Goal: Task Accomplishment & Management: Use online tool/utility

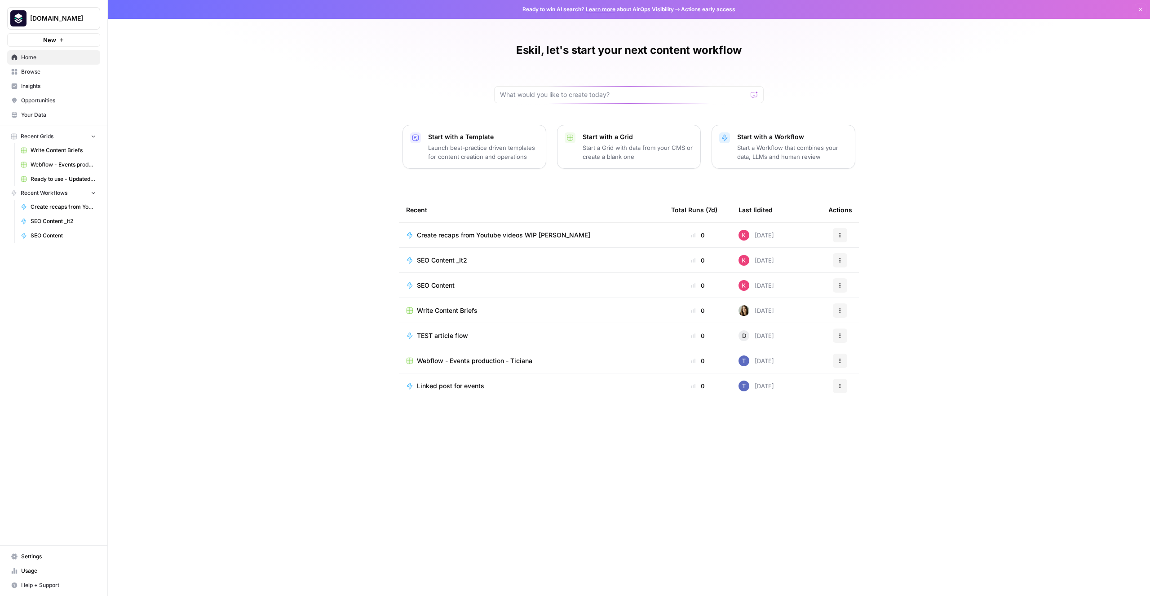
click at [506, 162] on button "Start with a Template Launch best-practice driven templates for content creatio…" at bounding box center [474, 147] width 144 height 44
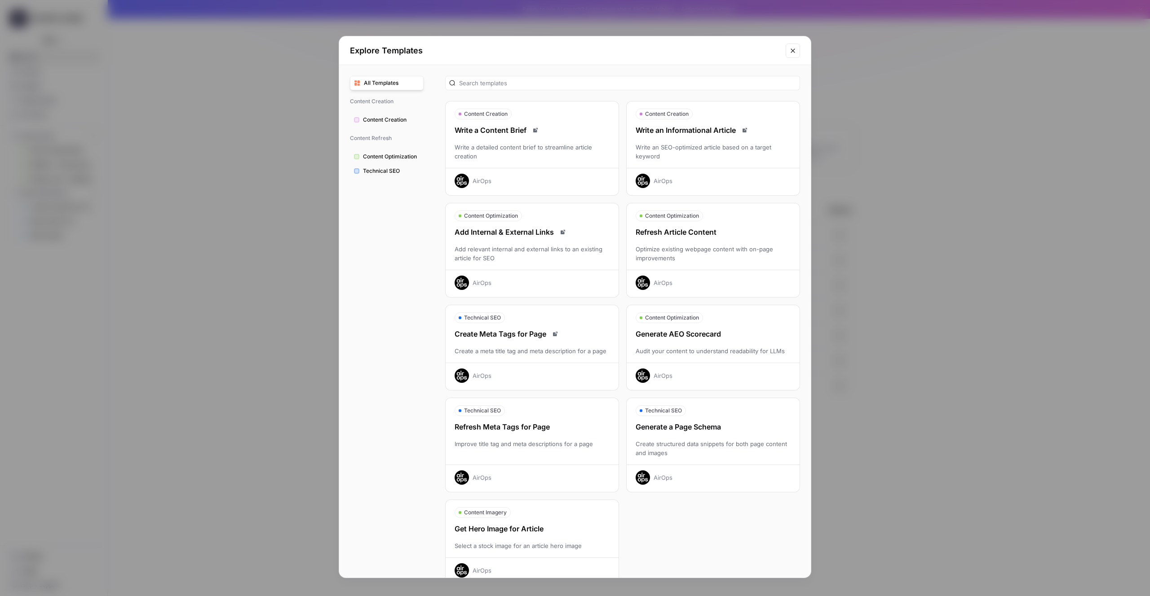
click at [588, 164] on div "Write a Content Brief Write a detailed content brief to streamline article crea…" at bounding box center [532, 156] width 173 height 63
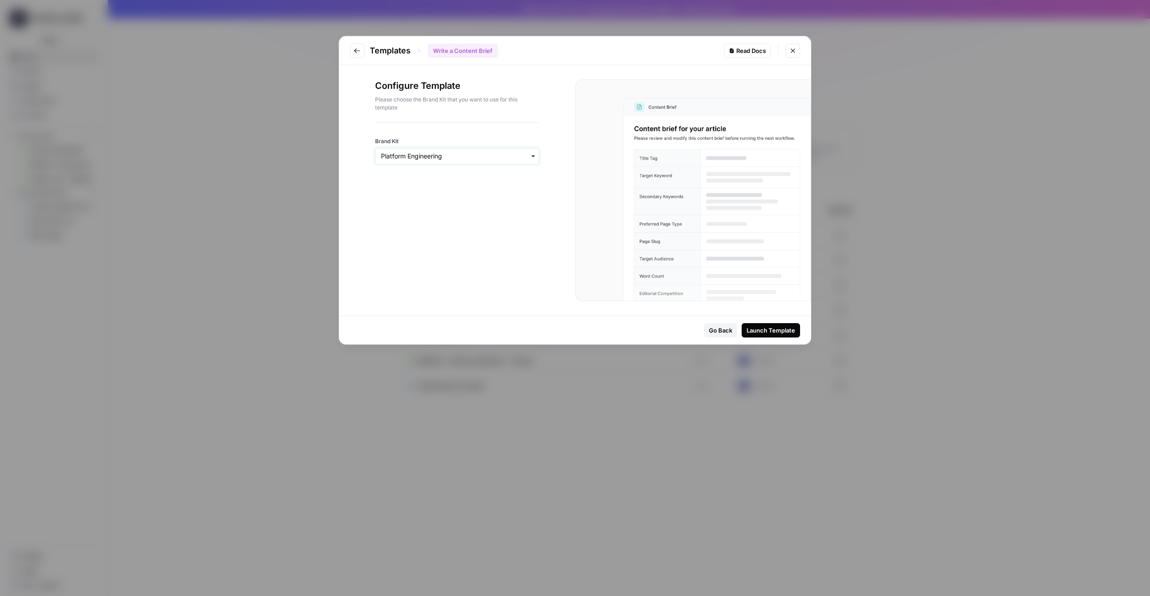
click at [495, 158] on input "Brand Kit" at bounding box center [457, 156] width 152 height 9
click at [778, 328] on div "Launch Template" at bounding box center [770, 330] width 49 height 9
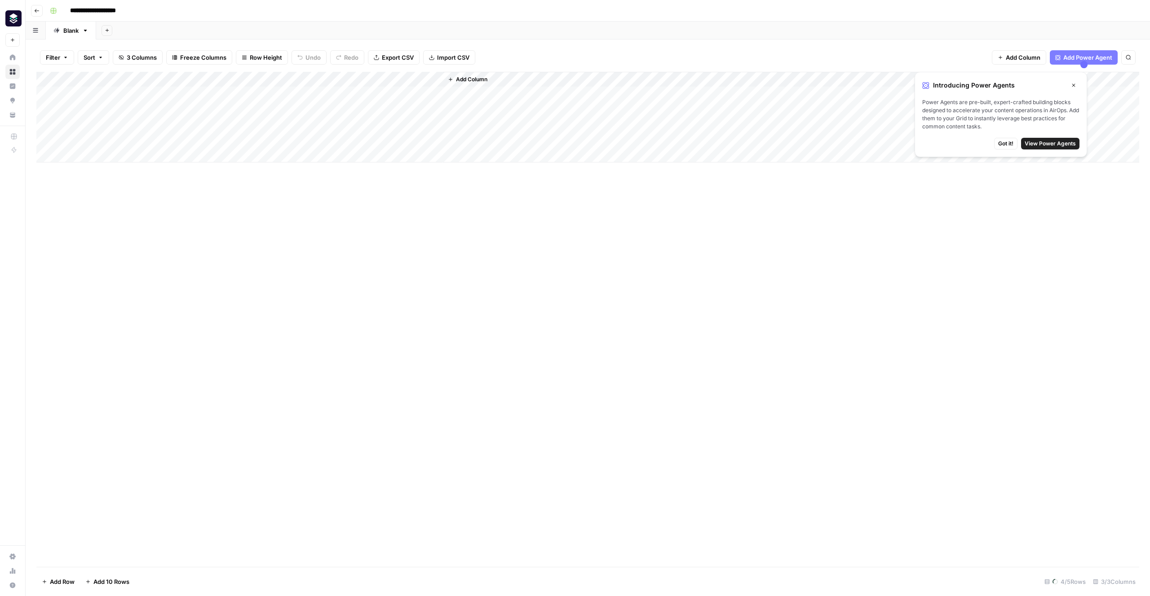
click at [1005, 141] on span "Got it!" at bounding box center [1005, 144] width 15 height 8
click at [137, 92] on div "Add Column" at bounding box center [587, 117] width 1103 height 91
click at [97, 91] on div "Add Column" at bounding box center [587, 117] width 1103 height 91
click at [388, 79] on div "Add Column" at bounding box center [587, 117] width 1103 height 91
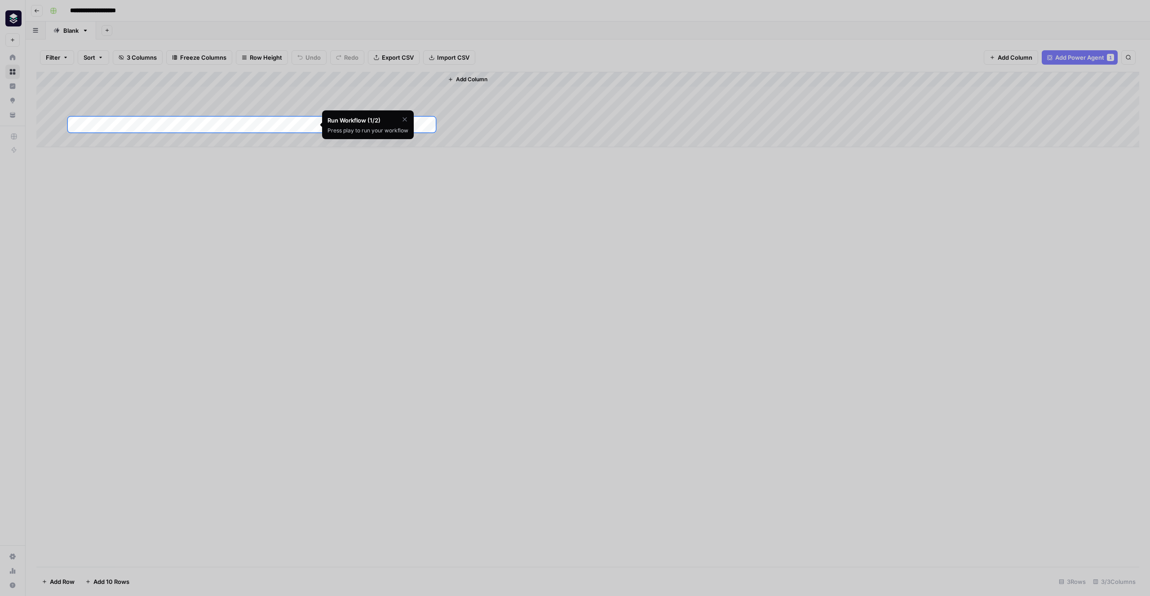
click at [346, 239] on div at bounding box center [575, 430] width 1150 height 596
click at [271, 154] on div at bounding box center [575, 430] width 1150 height 596
click at [133, 92] on div at bounding box center [575, 58] width 1150 height 117
click at [405, 117] on icon "button" at bounding box center [404, 119] width 7 height 7
click at [347, 135] on div "Are you sure you'd like to skip this tutorial? Cancel Skip Tutorial" at bounding box center [368, 130] width 92 height 40
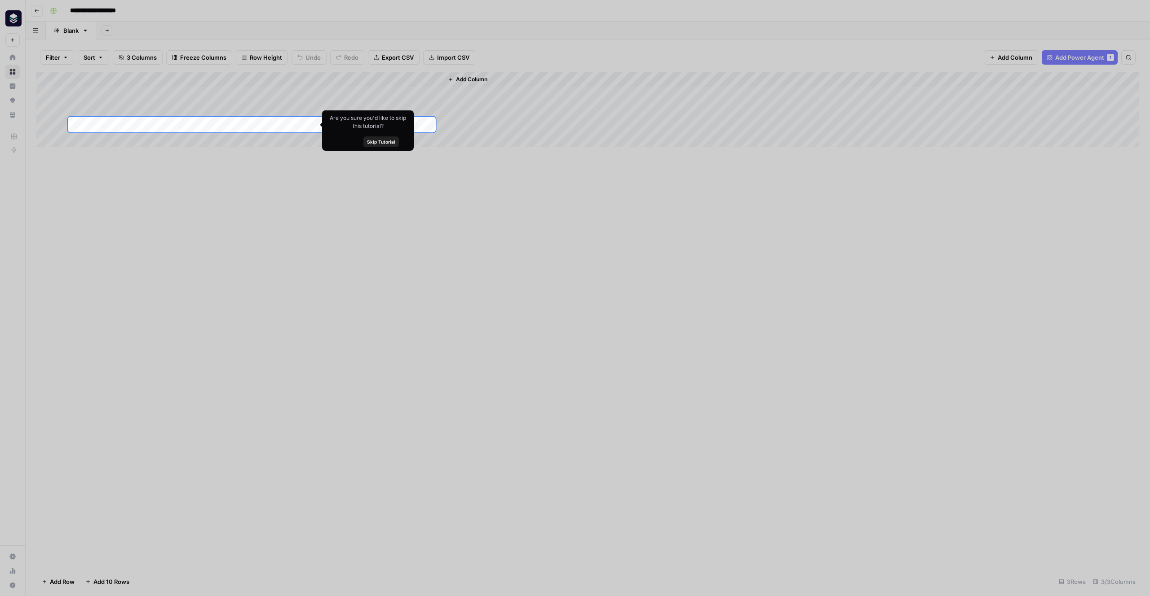
click at [251, 125] on div "Add Column" at bounding box center [587, 109] width 1103 height 75
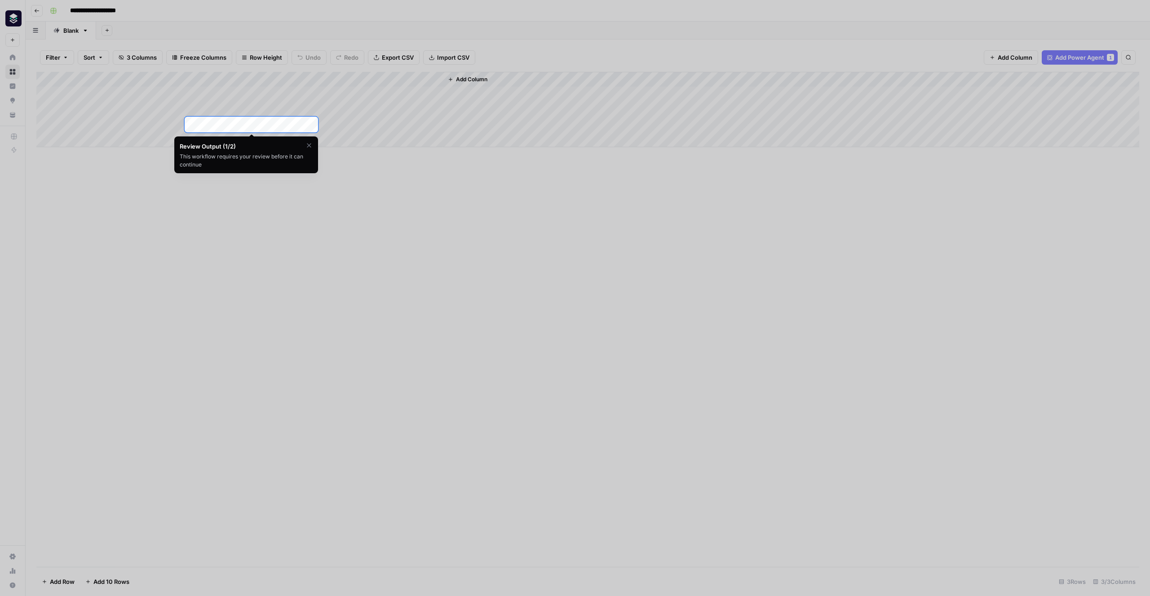
click at [269, 126] on div "Add Column" at bounding box center [587, 109] width 1103 height 75
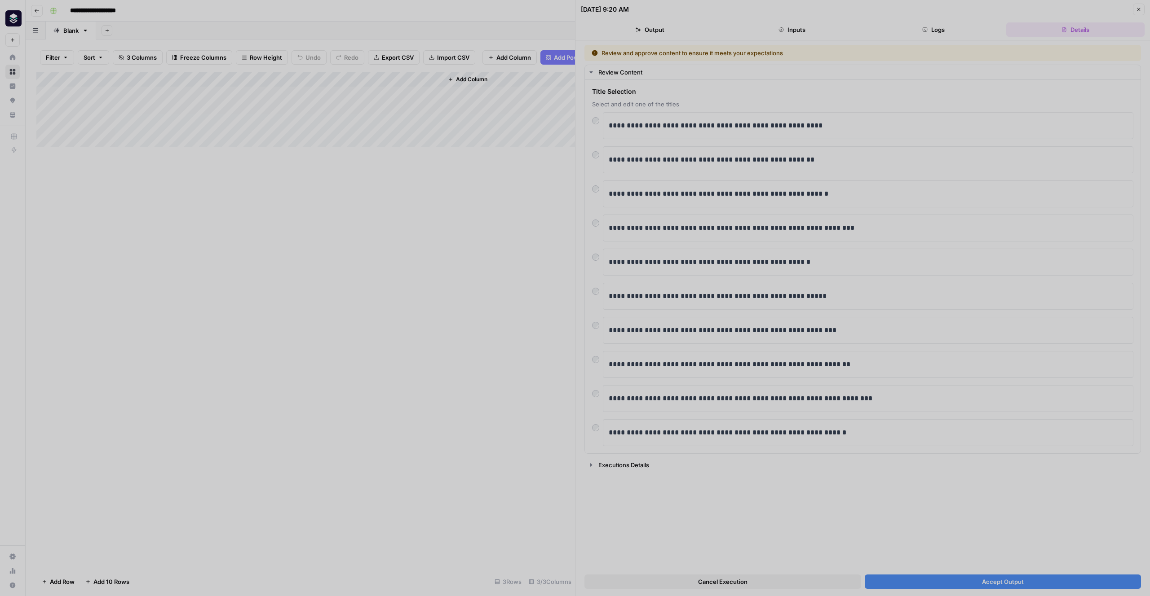
click at [710, 107] on div at bounding box center [575, 298] width 1150 height 596
click at [686, 154] on div at bounding box center [575, 298] width 1150 height 596
click at [510, 248] on div at bounding box center [575, 298] width 1150 height 596
click at [512, 248] on div at bounding box center [575, 298] width 1150 height 596
click at [858, 175] on div at bounding box center [575, 298] width 1150 height 596
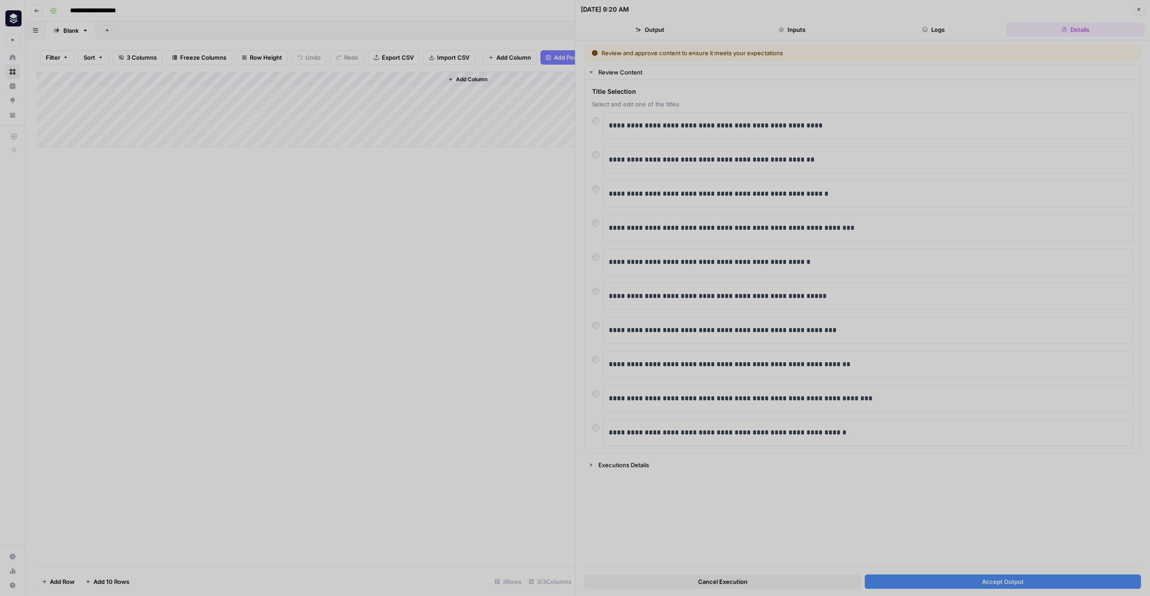
click at [983, 584] on div at bounding box center [575, 298] width 1150 height 596
click at [637, 255] on div at bounding box center [575, 298] width 1150 height 596
click at [768, 582] on div at bounding box center [575, 298] width 1150 height 596
drag, startPoint x: 658, startPoint y: 15, endPoint x: 478, endPoint y: 13, distance: 180.6
click at [548, 15] on div at bounding box center [575, 298] width 1150 height 596
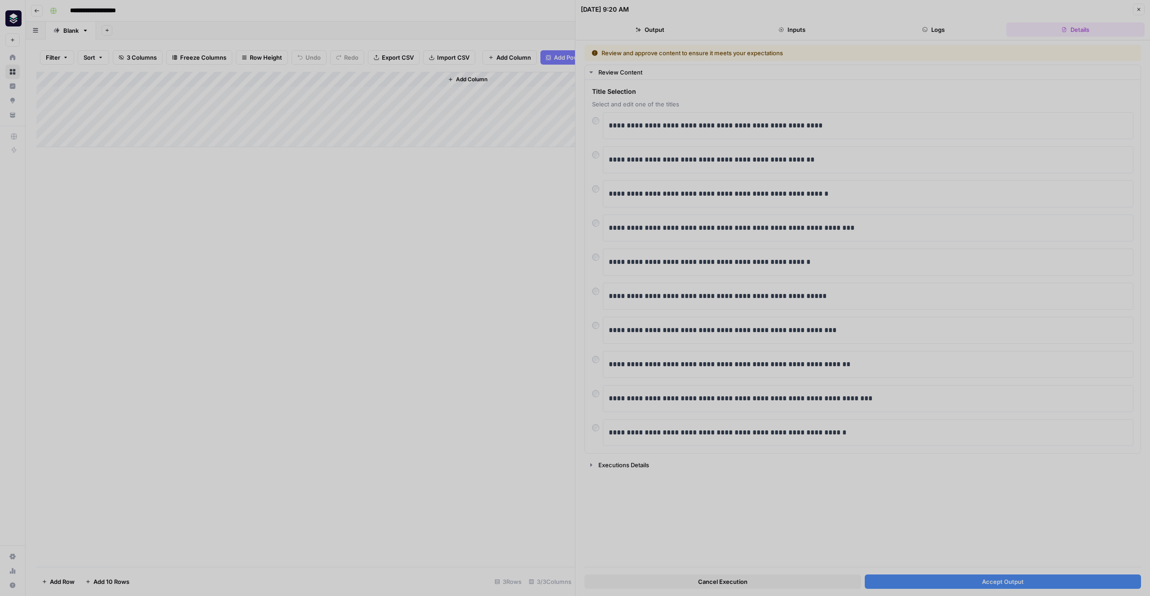
click at [466, 178] on div at bounding box center [575, 298] width 1150 height 596
click at [1135, 33] on div at bounding box center [575, 298] width 1150 height 596
drag, startPoint x: 1123, startPoint y: 18, endPoint x: 1115, endPoint y: 16, distance: 8.9
click at [1123, 18] on div at bounding box center [575, 298] width 1150 height 596
click at [1033, 579] on div at bounding box center [575, 298] width 1150 height 596
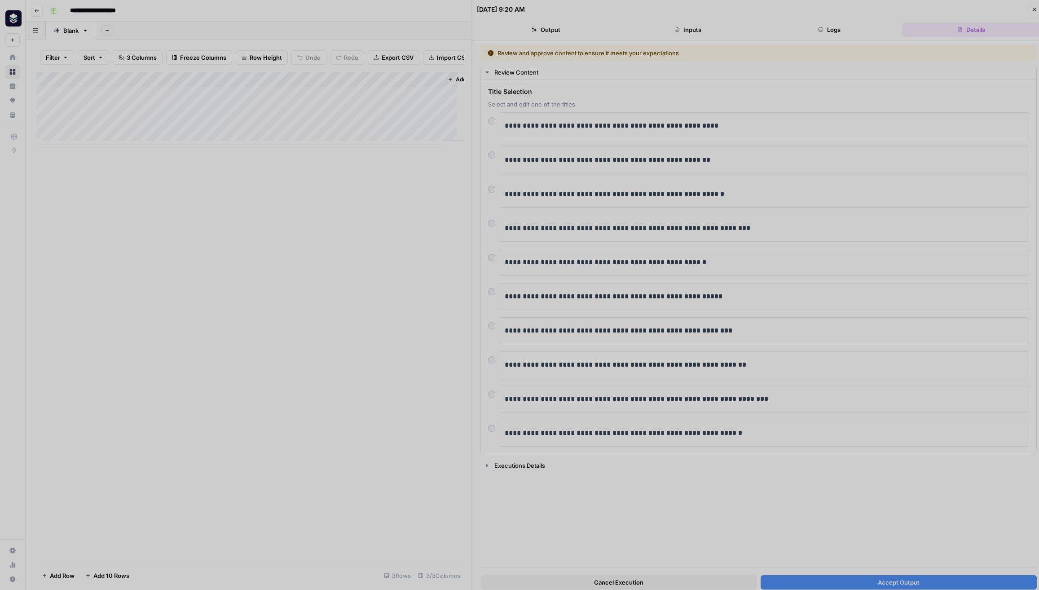
drag, startPoint x: 307, startPoint y: 132, endPoint x: 445, endPoint y: 93, distance: 143.3
click at [308, 132] on div at bounding box center [519, 295] width 1039 height 590
click at [472, 73] on div at bounding box center [519, 295] width 1039 height 590
drag, startPoint x: 283, startPoint y: 68, endPoint x: 338, endPoint y: 158, distance: 105.0
click at [292, 72] on div at bounding box center [519, 295] width 1039 height 590
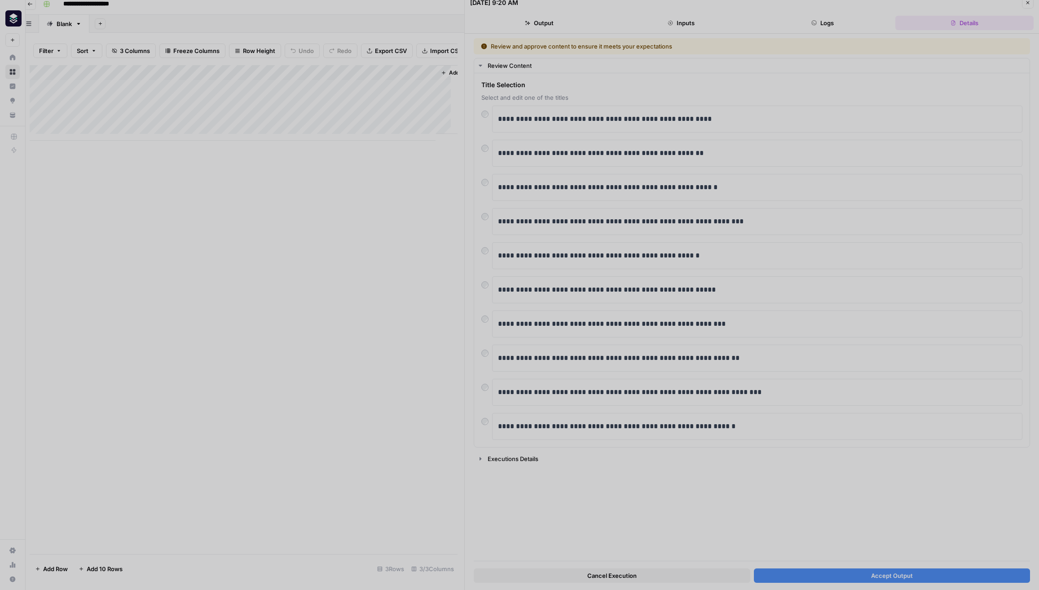
scroll to position [7, 0]
drag, startPoint x: 787, startPoint y: 541, endPoint x: 802, endPoint y: 543, distance: 14.4
click at [802, 542] on div at bounding box center [519, 295] width 1039 height 590
click at [807, 545] on div at bounding box center [519, 295] width 1039 height 590
click at [809, 547] on div at bounding box center [519, 295] width 1039 height 590
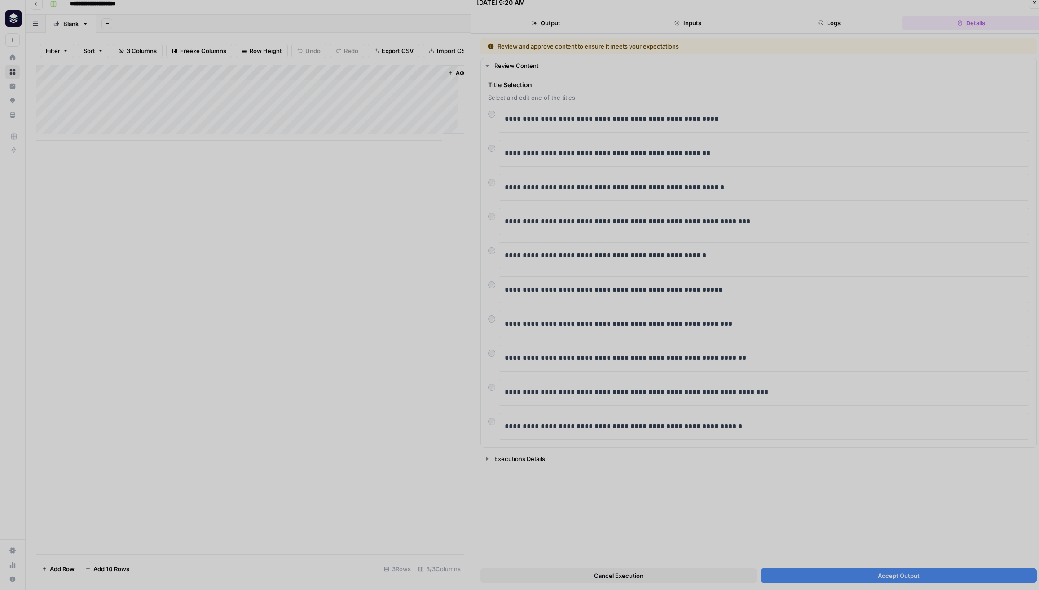
scroll to position [0, 0]
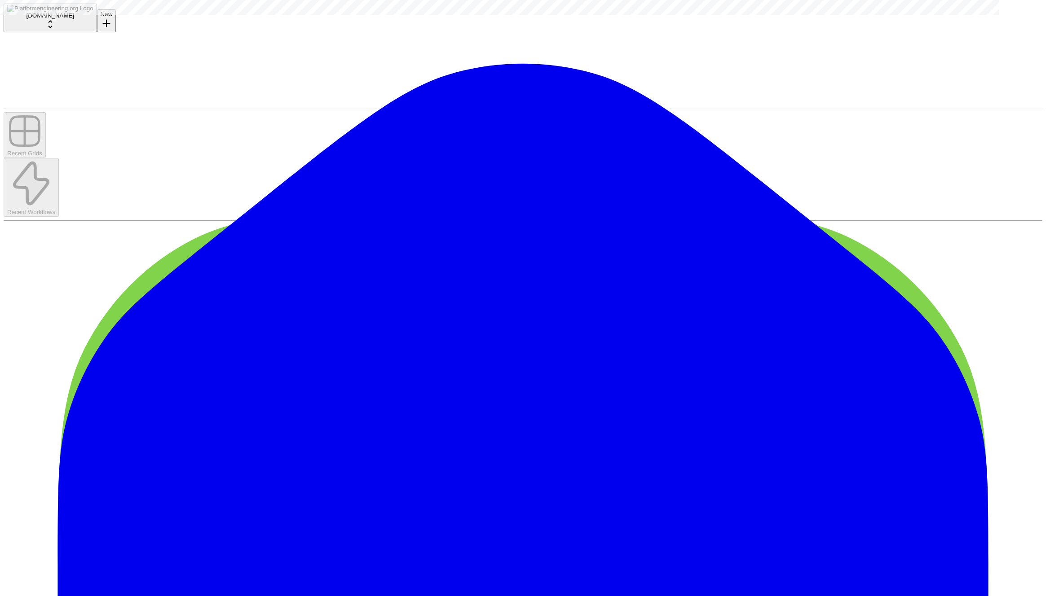
type input "**********"
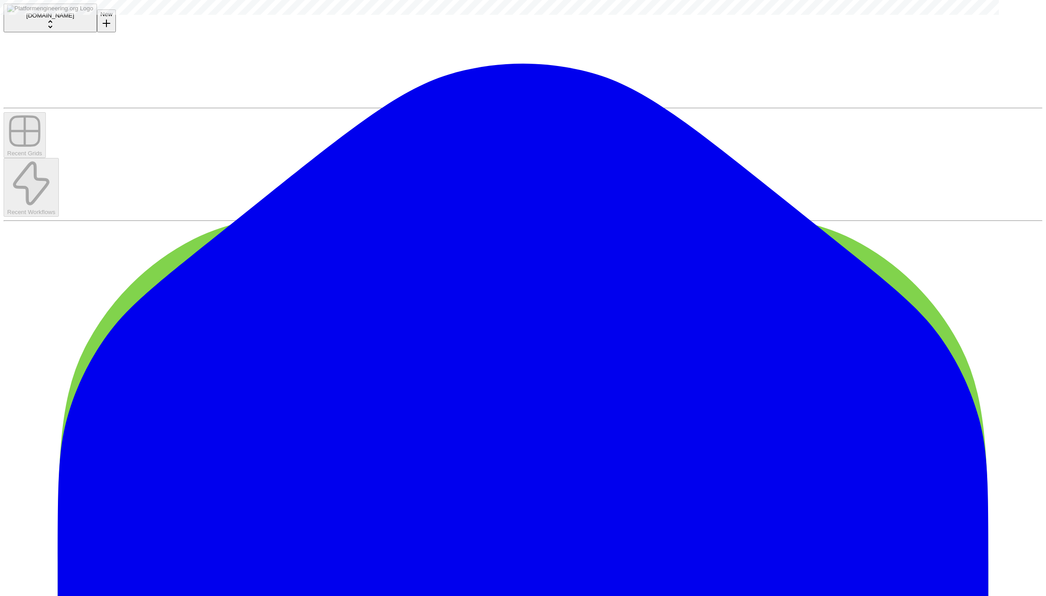
click at [134, 21] on textarea "**********" at bounding box center [79, 14] width 159 height 13
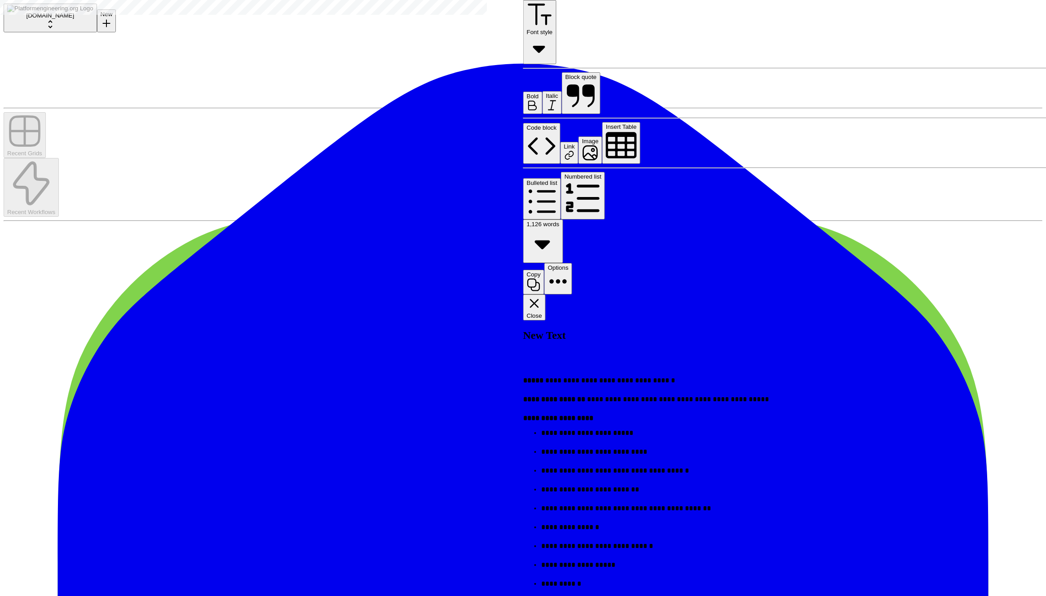
scroll to position [112, 0]
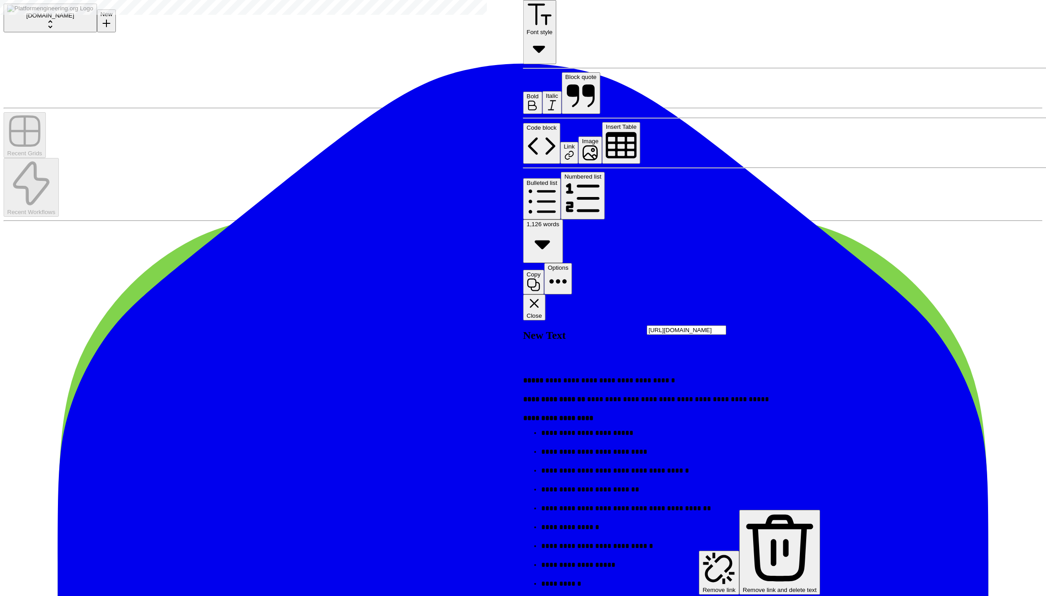
type input "[URL][DOMAIN_NAME]"
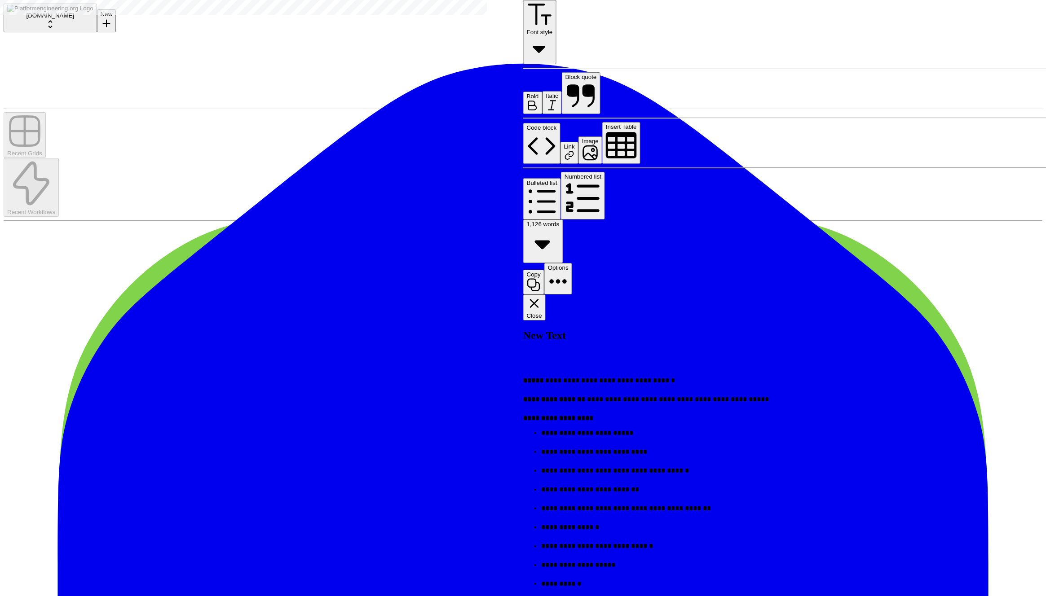
scroll to position [1965, 0]
click at [546, 295] on button "Close" at bounding box center [534, 308] width 22 height 26
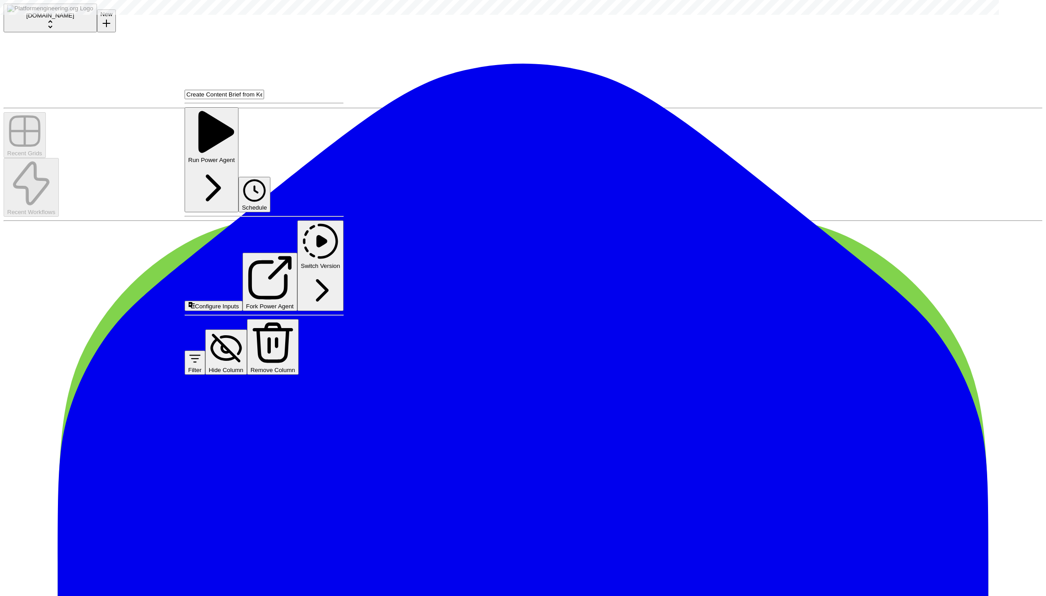
click at [239, 303] on span "Configure Inputs" at bounding box center [217, 306] width 44 height 7
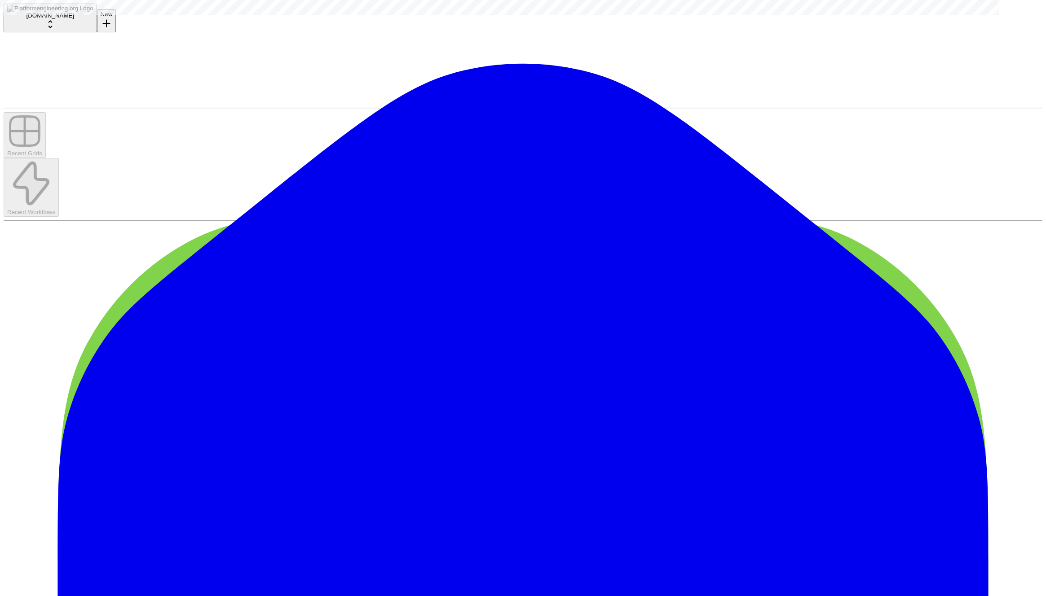
type input "Platform Engineering"
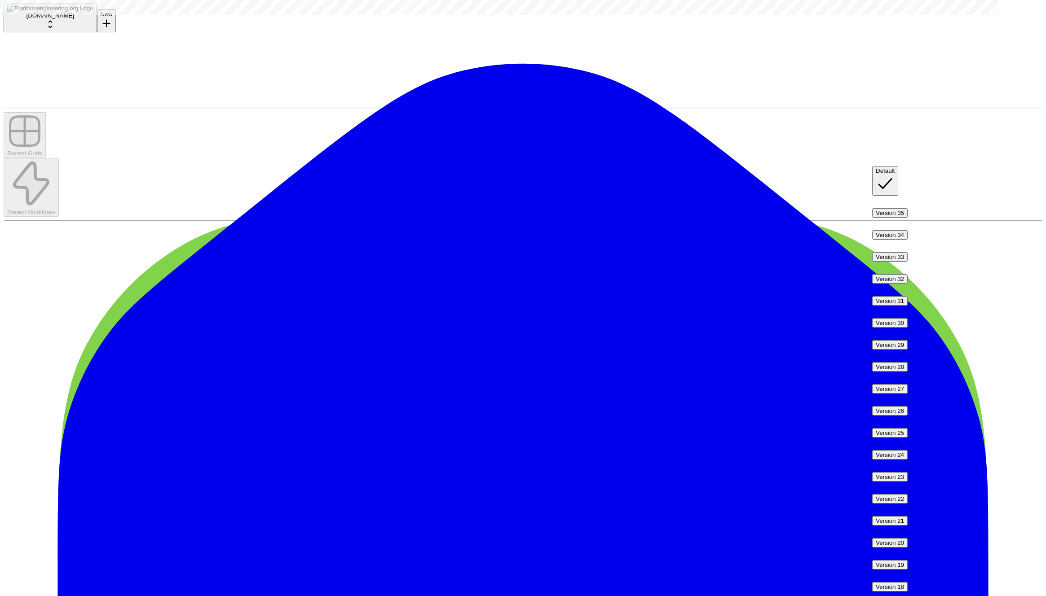
type input "Default"
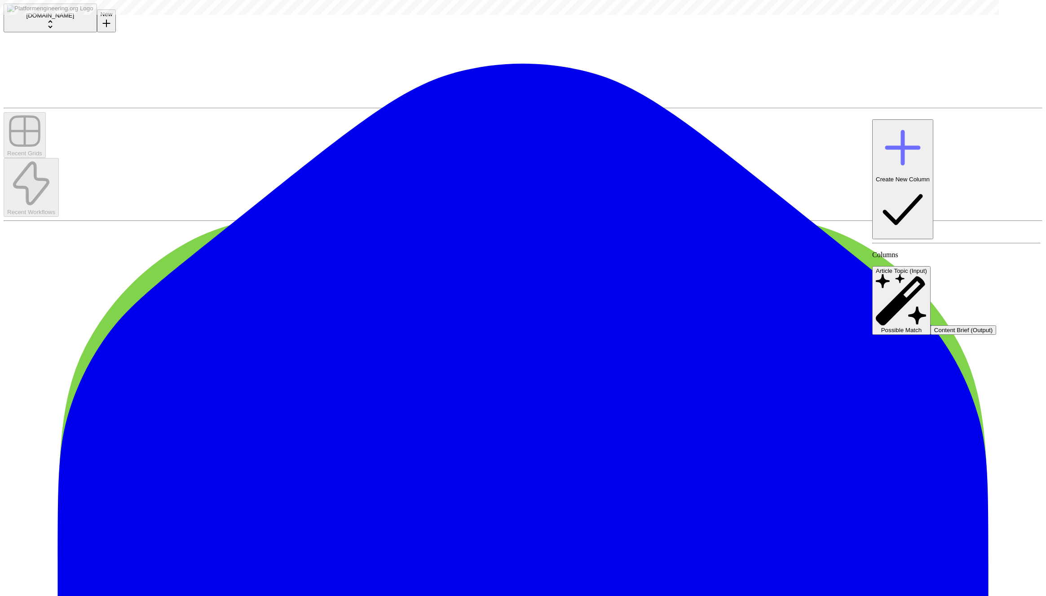
type input "Create New Column"
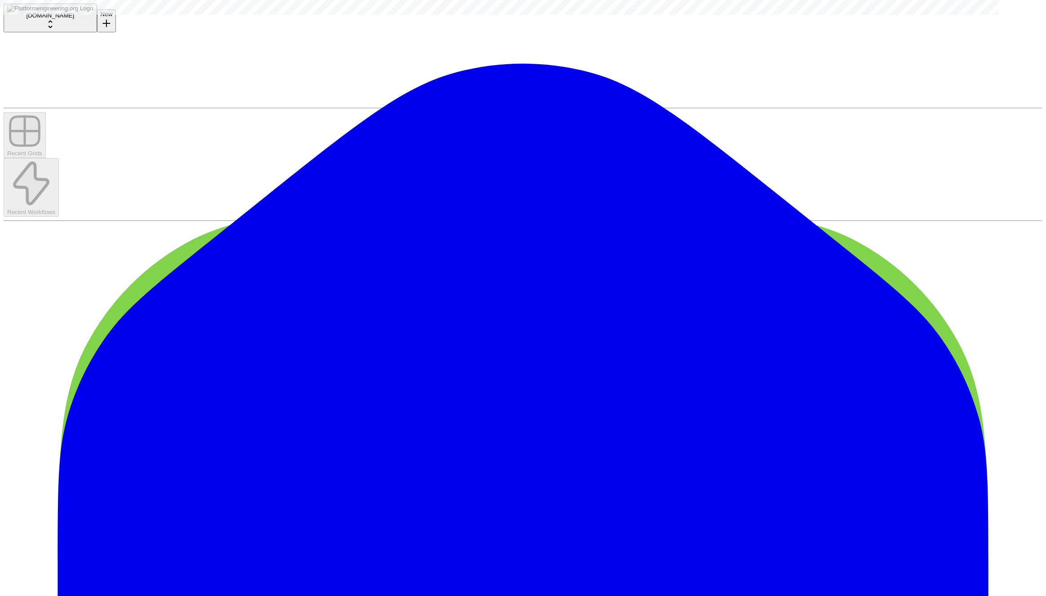
type input "Eskil test workflow"
